Goal: Navigation & Orientation: Find specific page/section

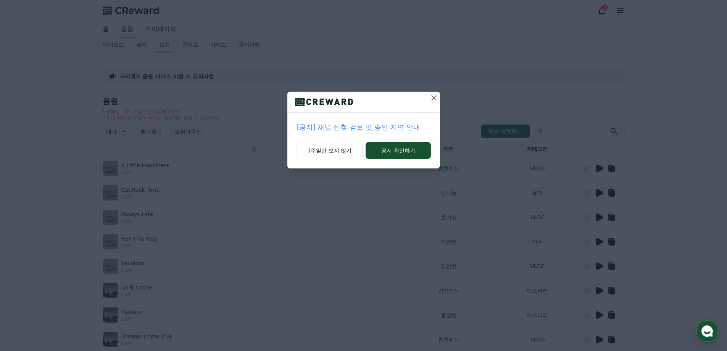
click at [433, 97] on icon at bounding box center [433, 97] width 5 height 5
click at [436, 98] on icon at bounding box center [434, 97] width 9 height 9
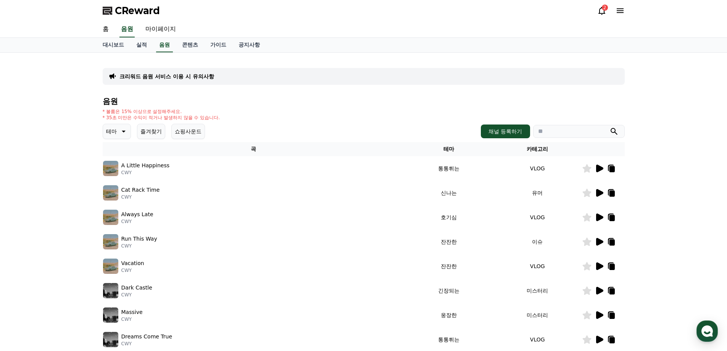
click at [599, 5] on div "2" at bounding box center [610, 11] width 27 height 12
click at [602, 6] on div "2" at bounding box center [605, 8] width 6 height 6
click at [602, 16] on div "2" at bounding box center [610, 11] width 27 height 12
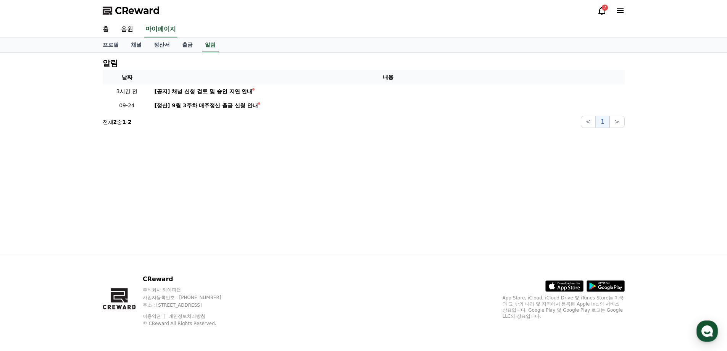
click at [602, 11] on icon at bounding box center [601, 10] width 9 height 9
click at [143, 47] on link "채널" at bounding box center [136, 45] width 23 height 14
click at [138, 46] on link "채널" at bounding box center [136, 45] width 17 height 14
click at [126, 34] on link "음원" at bounding box center [127, 29] width 24 height 16
click at [116, 45] on link "프로필" at bounding box center [111, 45] width 28 height 14
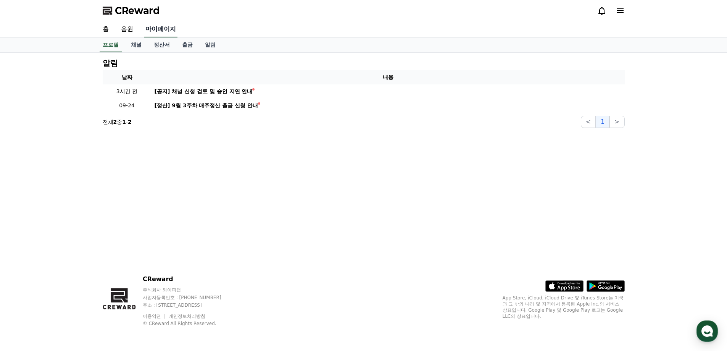
click at [160, 27] on link "마이페이지" at bounding box center [161, 29] width 34 height 16
click at [619, 12] on icon at bounding box center [619, 10] width 7 height 5
select select "**********"
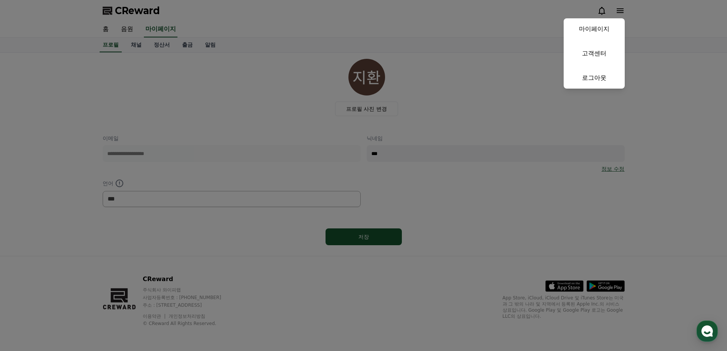
click at [433, 19] on button "close" at bounding box center [363, 175] width 727 height 351
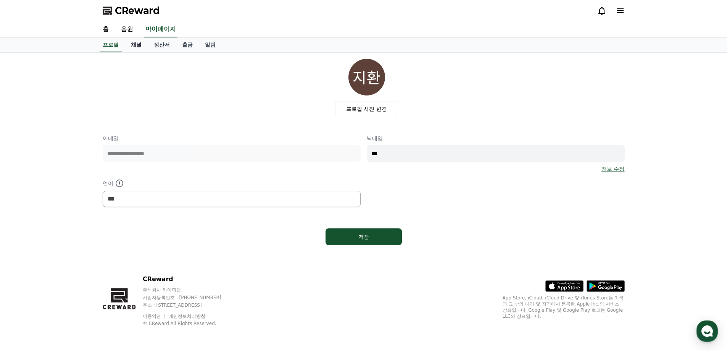
click at [135, 46] on link "채널" at bounding box center [136, 45] width 23 height 14
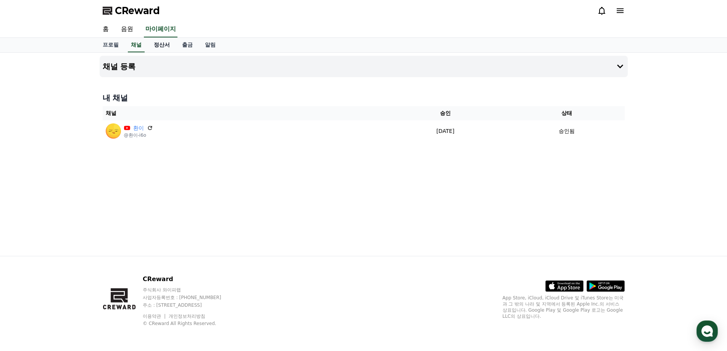
click at [162, 43] on link "정산서" at bounding box center [162, 45] width 28 height 14
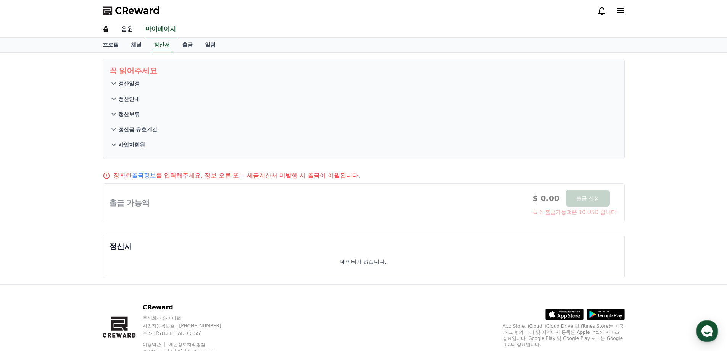
click at [129, 32] on link "음원" at bounding box center [127, 29] width 24 height 16
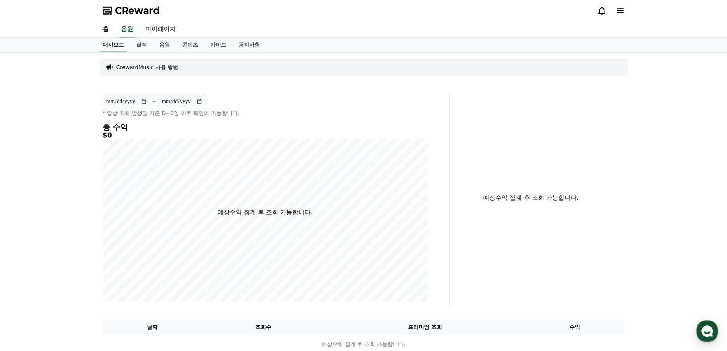
click at [111, 43] on link "대시보드" at bounding box center [113, 45] width 27 height 14
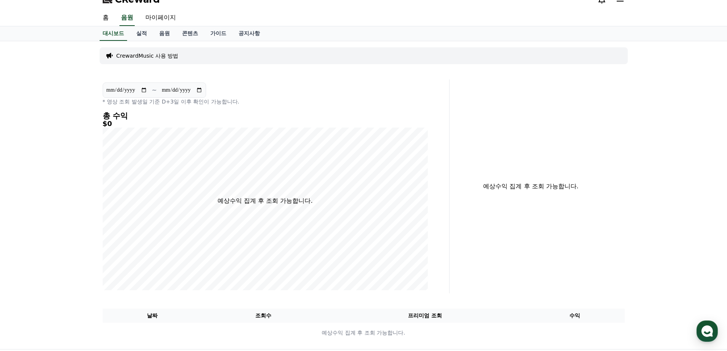
scroll to position [38, 0]
